Goal: Book appointment/travel/reservation

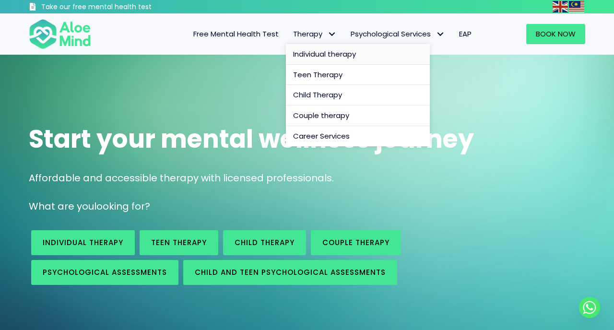
click at [297, 56] on span "Individual therapy" at bounding box center [324, 54] width 63 height 10
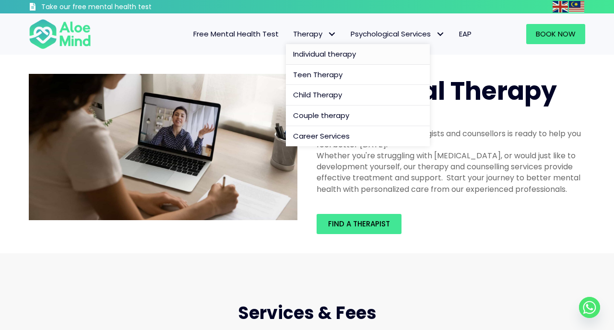
click at [300, 58] on span "Individual therapy" at bounding box center [324, 54] width 63 height 10
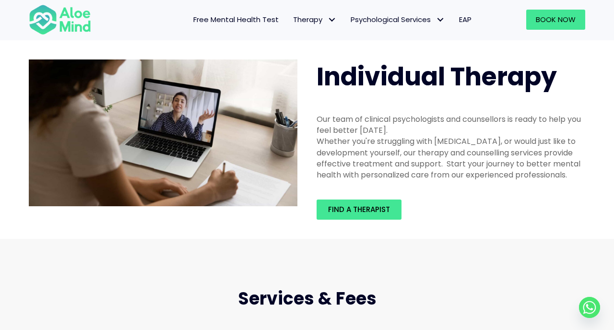
scroll to position [18, 0]
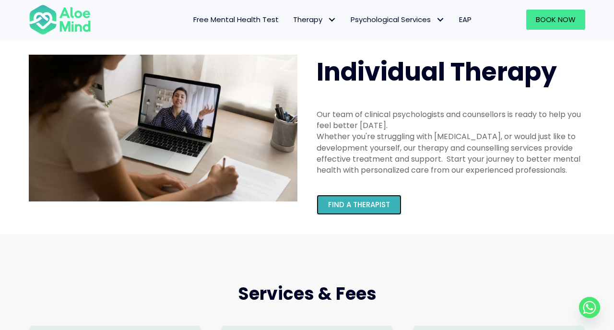
click at [366, 212] on link "Find a therapist" at bounding box center [359, 205] width 85 height 20
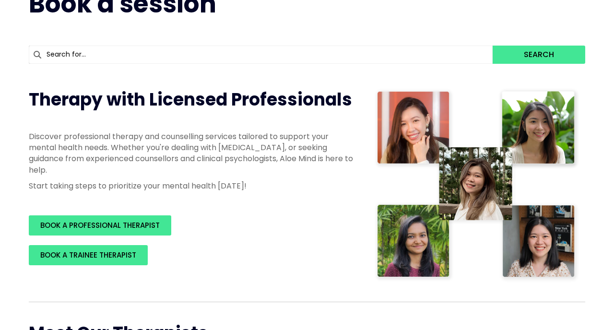
scroll to position [96, 0]
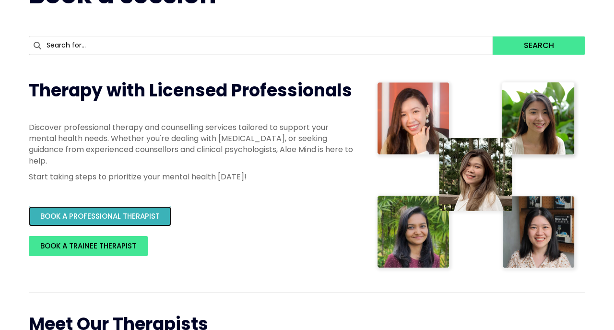
click at [117, 213] on span "BOOK A PROFESSIONAL THERAPIST" at bounding box center [100, 216] width 120 height 10
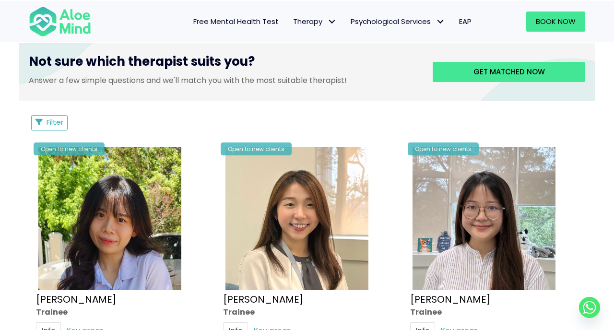
scroll to position [411, 0]
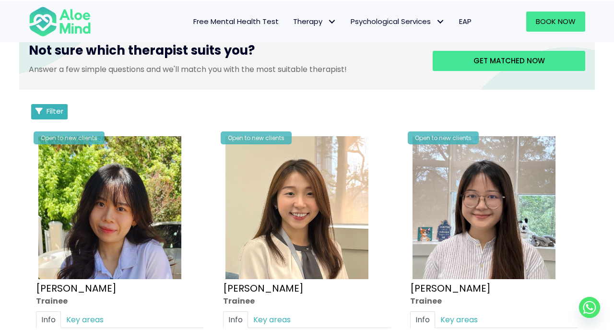
click at [33, 105] on button "Filter" at bounding box center [49, 111] width 36 height 15
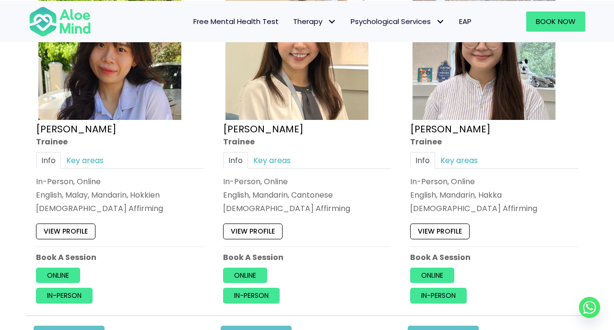
scroll to position [329, 0]
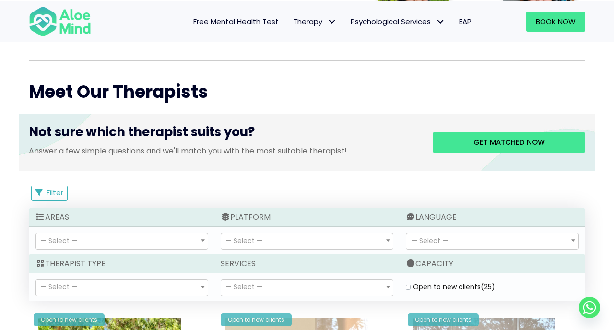
click at [128, 239] on span "— Select —" at bounding box center [122, 241] width 172 height 16
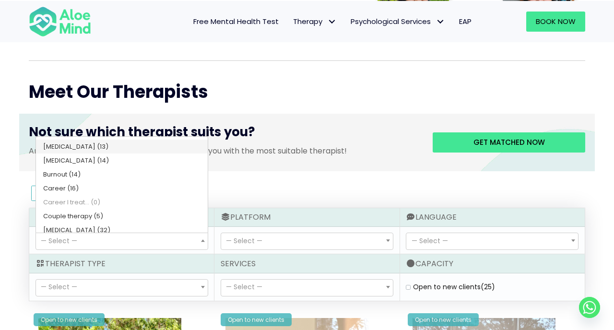
scroll to position [328, 0]
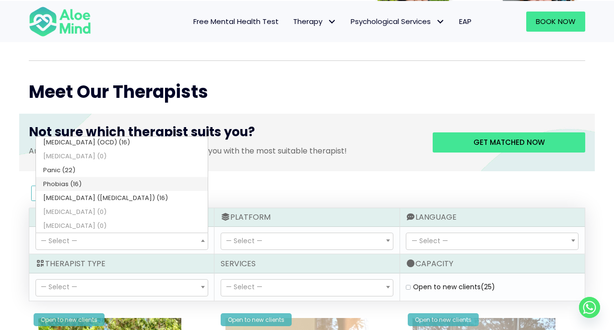
click at [228, 238] on span "— Select —" at bounding box center [244, 241] width 36 height 10
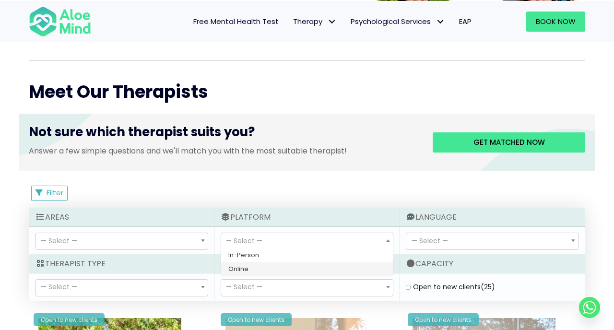
select select "72"
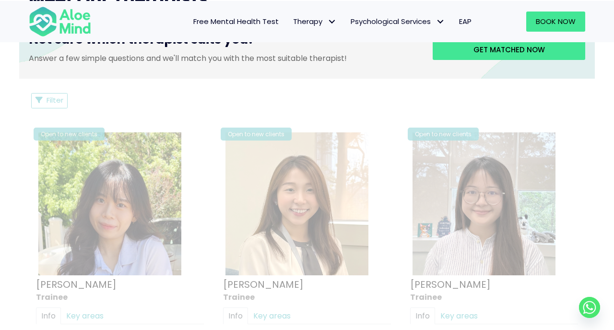
scroll to position [513, 0]
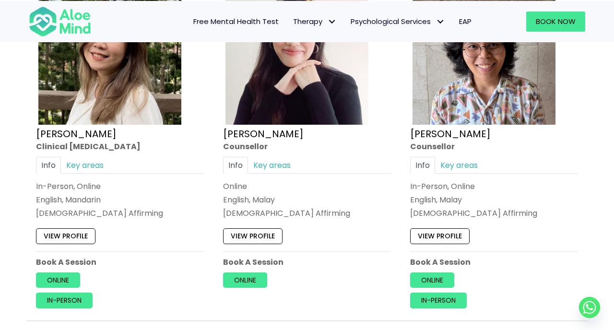
scroll to position [2378, 0]
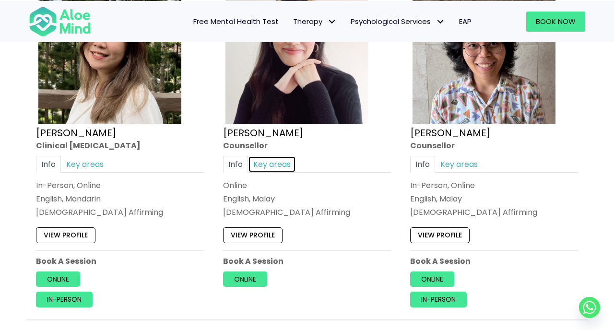
click at [288, 168] on link "Key areas" at bounding box center [272, 164] width 48 height 17
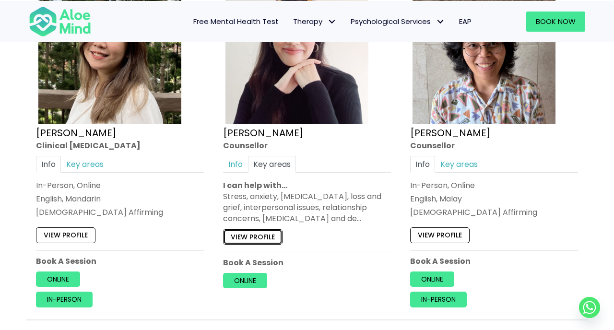
click at [246, 231] on link "View profile" at bounding box center [253, 236] width 60 height 15
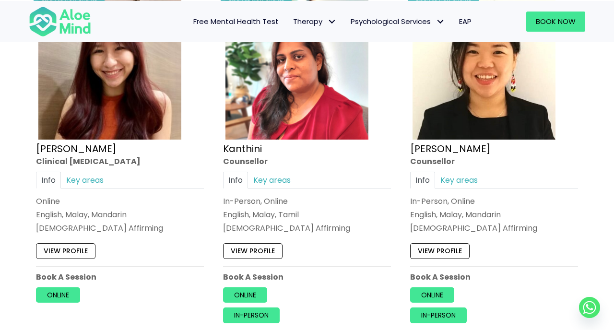
scroll to position [2015, 0]
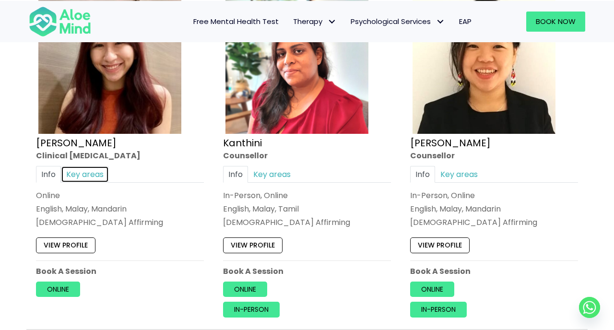
click at [67, 177] on link "Key areas" at bounding box center [85, 174] width 48 height 17
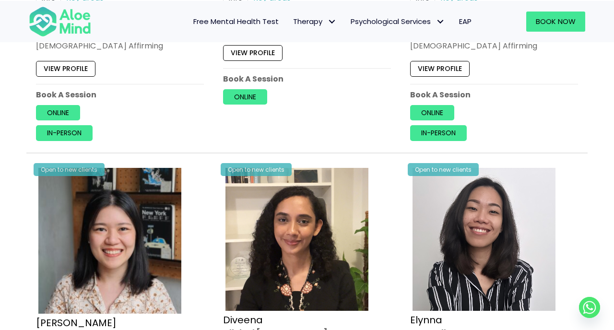
scroll to position [1008, 0]
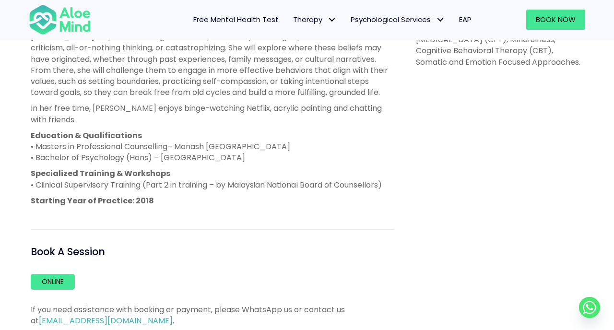
scroll to position [599, 0]
